Goal: Transaction & Acquisition: Purchase product/service

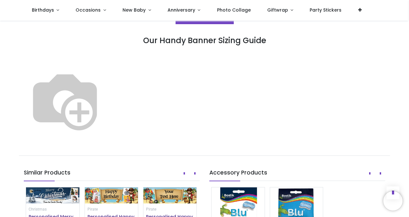
scroll to position [367, 0]
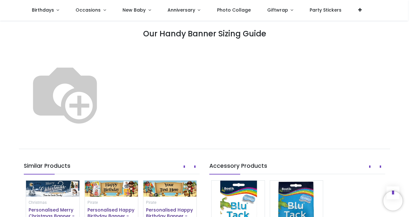
click at [106, 97] on img at bounding box center [65, 93] width 82 height 82
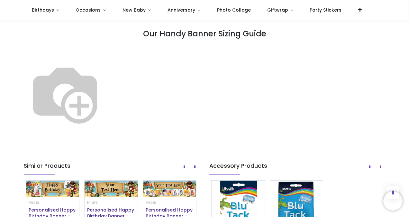
drag, startPoint x: 408, startPoint y: 93, endPoint x: 409, endPoint y: 121, distance: 28.0
click at [409, 121] on html "Login • Register Birthdays Milestone Birthday 1504 products 210" at bounding box center [204, 108] width 409 height 217
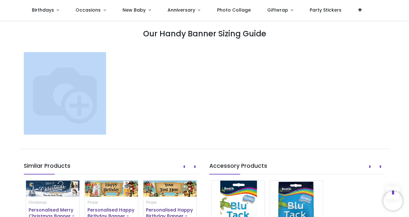
drag, startPoint x: 408, startPoint y: 105, endPoint x: 409, endPoint y: 46, distance: 58.9
click at [409, 46] on html "Login • Register Birthdays Milestone Birthday 1504 products 210" at bounding box center [204, 108] width 409 height 217
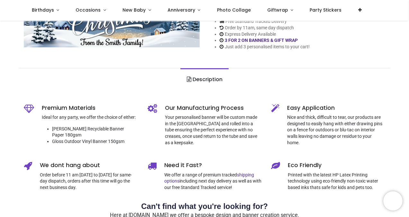
scroll to position [0, 0]
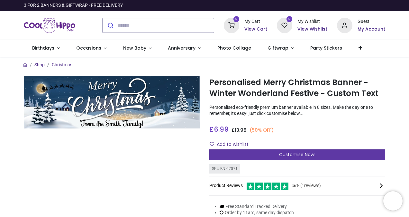
click at [299, 153] on span "Customise Now!" at bounding box center [297, 154] width 36 height 6
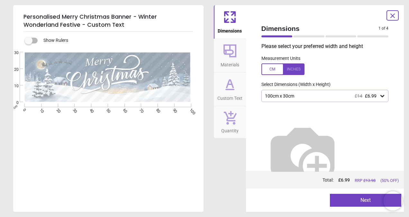
click at [382, 94] on icon at bounding box center [382, 96] width 6 height 6
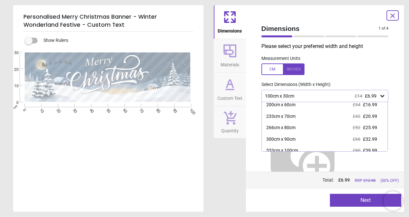
scroll to position [42, 0]
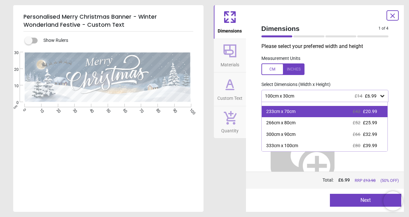
click at [361, 114] on div "£42 £20.99" at bounding box center [365, 111] width 24 height 6
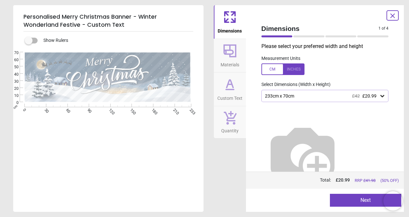
click at [406, 100] on div "Personalised Merry Christmas Banner - Winter Wonderland Festive - Custom Text S…" at bounding box center [204, 108] width 409 height 217
click at [234, 195] on div "Dimensions Materials Custom Text Quantity" at bounding box center [230, 108] width 32 height 207
click at [355, 202] on button "Next" at bounding box center [365, 200] width 71 height 13
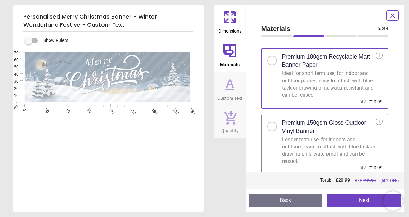
scroll to position [10, 0]
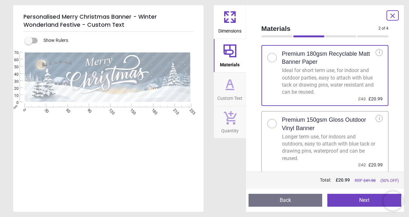
click at [272, 121] on div at bounding box center [272, 124] width 10 height 10
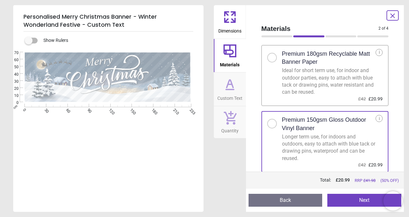
click at [357, 201] on button "Next" at bounding box center [364, 200] width 74 height 13
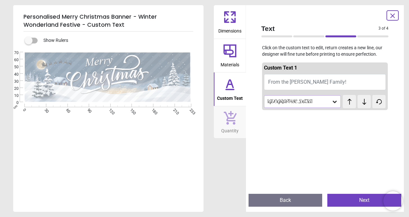
click at [320, 84] on span "From the Smith Family!" at bounding box center [307, 82] width 78 height 6
click at [325, 83] on button "From the Smith Family!" at bounding box center [325, 82] width 122 height 16
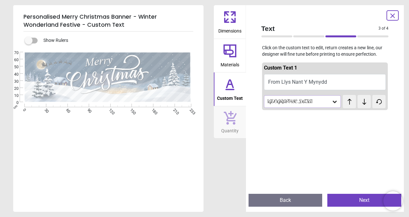
type textarea "**********"
click at [332, 103] on icon at bounding box center [335, 101] width 6 height 6
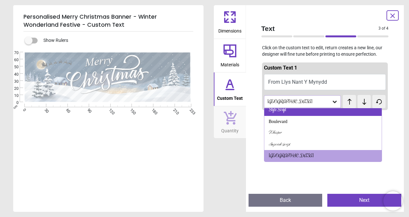
click at [293, 113] on div "Style Script" at bounding box center [323, 110] width 118 height 12
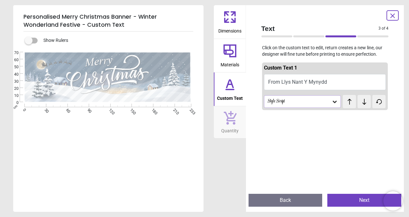
click at [333, 103] on icon at bounding box center [335, 101] width 6 height 6
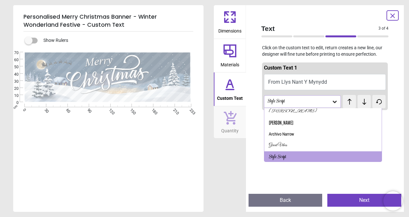
scroll to position [15, 0]
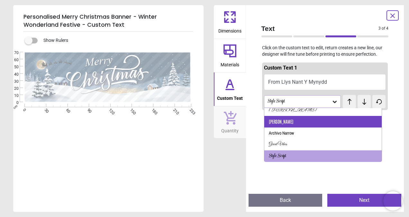
click at [319, 120] on div "Antonio" at bounding box center [323, 122] width 118 height 12
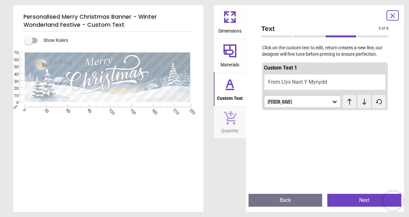
click at [332, 105] on icon at bounding box center [335, 101] width 6 height 6
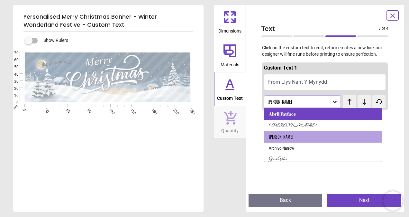
click at [320, 114] on div "Abril Fatface" at bounding box center [323, 114] width 118 height 12
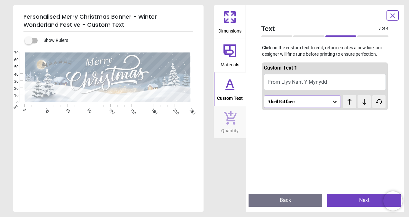
click at [339, 197] on button "Next" at bounding box center [364, 200] width 74 height 13
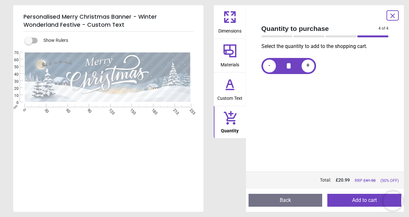
click at [339, 197] on button "Add to cart" at bounding box center [364, 200] width 74 height 13
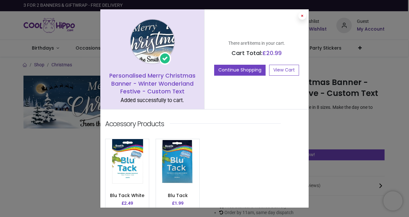
click at [302, 16] on icon at bounding box center [302, 15] width 3 height 3
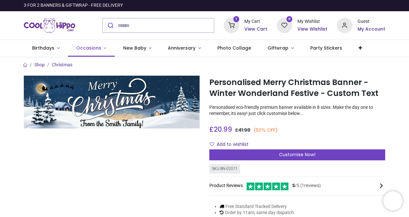
click at [93, 49] on span "Occasions" at bounding box center [88, 48] width 25 height 6
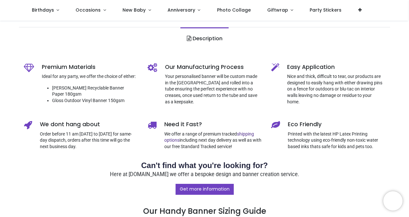
scroll to position [0, 0]
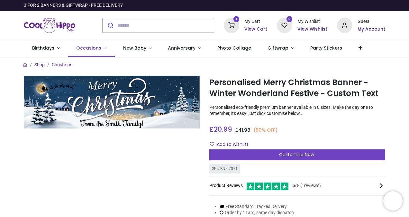
click at [95, 50] on span "Occasions" at bounding box center [88, 48] width 25 height 6
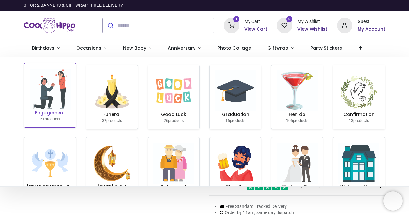
click at [30, 102] on img at bounding box center [50, 89] width 41 height 41
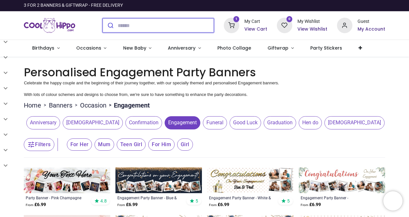
click at [122, 24] on input "search" at bounding box center [166, 25] width 96 height 14
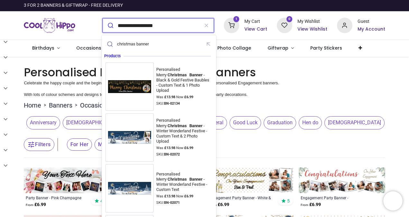
type input "**********"
click at [103, 18] on button "submit" at bounding box center [110, 25] width 15 height 14
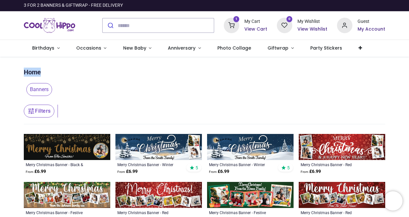
drag, startPoint x: 405, startPoint y: 55, endPoint x: 406, endPoint y: 66, distance: 10.3
click at [406, 66] on div "Login • Register Birthdays Milestone Birthday 1504 products 210" at bounding box center [204, 108] width 409 height 217
click at [337, 110] on header "Filters Filters" at bounding box center [204, 111] width 361 height 26
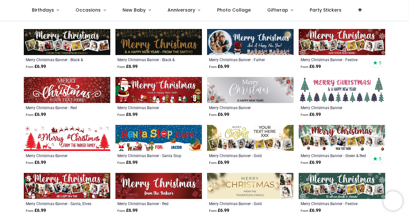
scroll to position [167, 0]
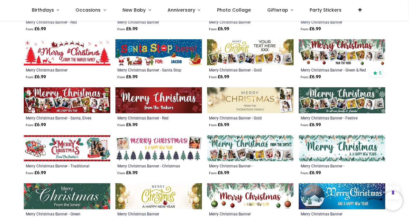
scroll to position [283, 0]
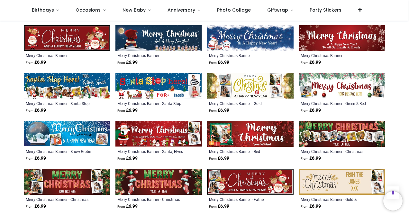
scroll to position [457, 0]
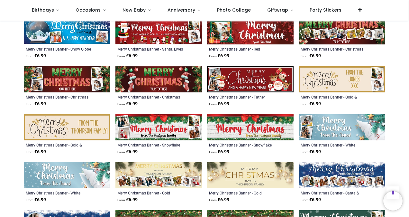
scroll to position [564, 0]
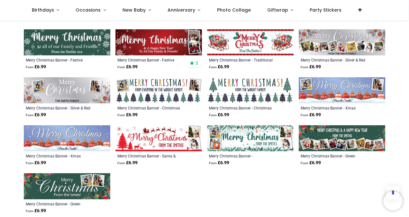
scroll to position [790, 0]
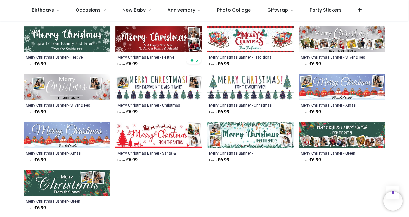
click at [82, 125] on img at bounding box center [67, 135] width 87 height 26
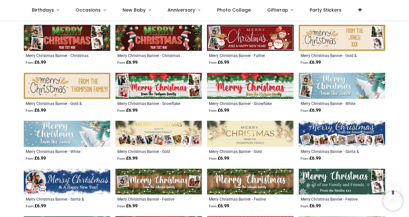
scroll to position [410, 0]
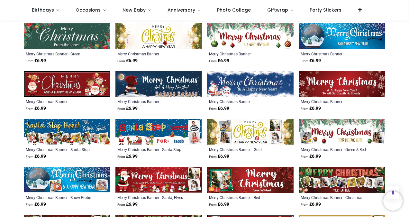
click at [245, 36] on img at bounding box center [250, 36] width 87 height 26
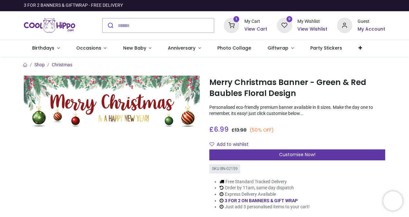
click at [297, 156] on span "Customise Now!" at bounding box center [297, 154] width 36 height 6
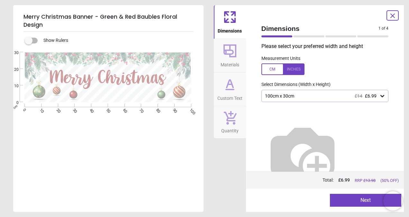
click at [355, 197] on button "Next" at bounding box center [365, 200] width 71 height 13
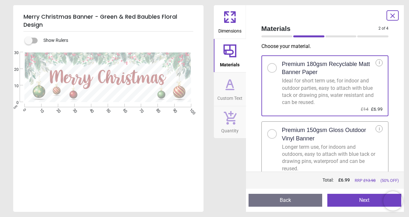
click at [340, 151] on div "Longer term use, for indoors and outdoors, easy to attach with blue tack or dra…" at bounding box center [329, 157] width 94 height 29
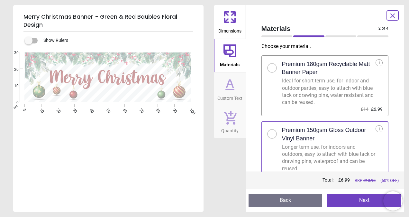
click at [349, 200] on button "Next" at bounding box center [364, 200] width 74 height 13
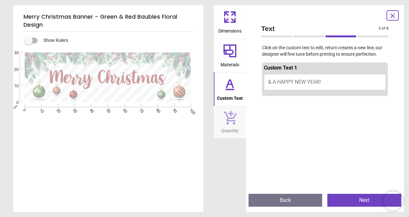
click at [325, 83] on button "& A HAPPY NEW YEAR!" at bounding box center [325, 82] width 122 height 16
